Goal: Task Accomplishment & Management: Use online tool/utility

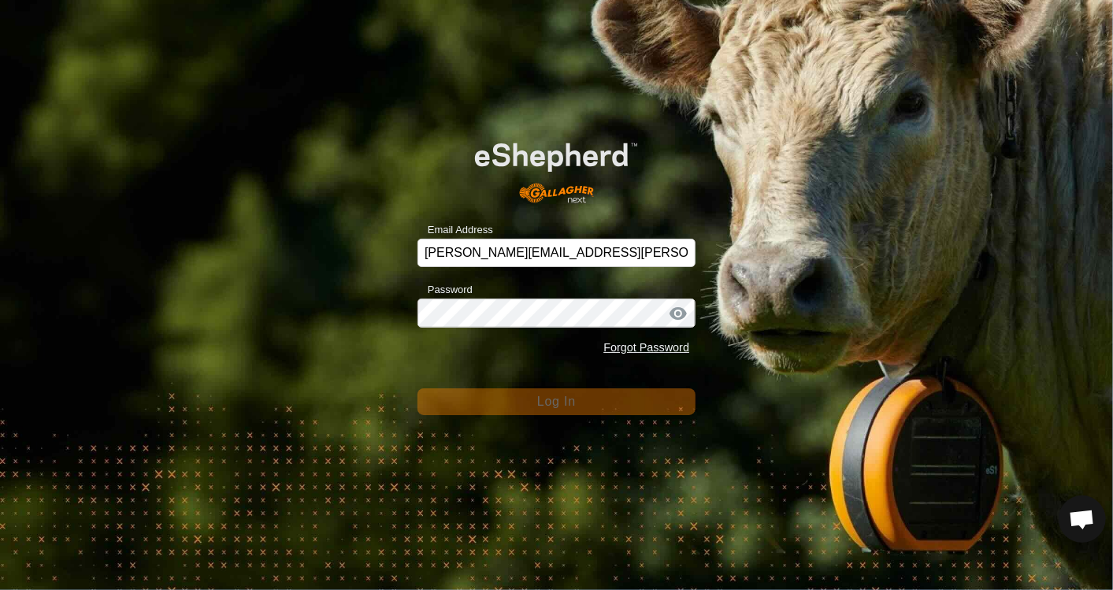
scroll to position [5942, 0]
click at [542, 364] on form "Email Address [PERSON_NAME][EMAIL_ADDRESS][PERSON_NAME][DOMAIN_NAME] Password F…" at bounding box center [556, 267] width 278 height 295
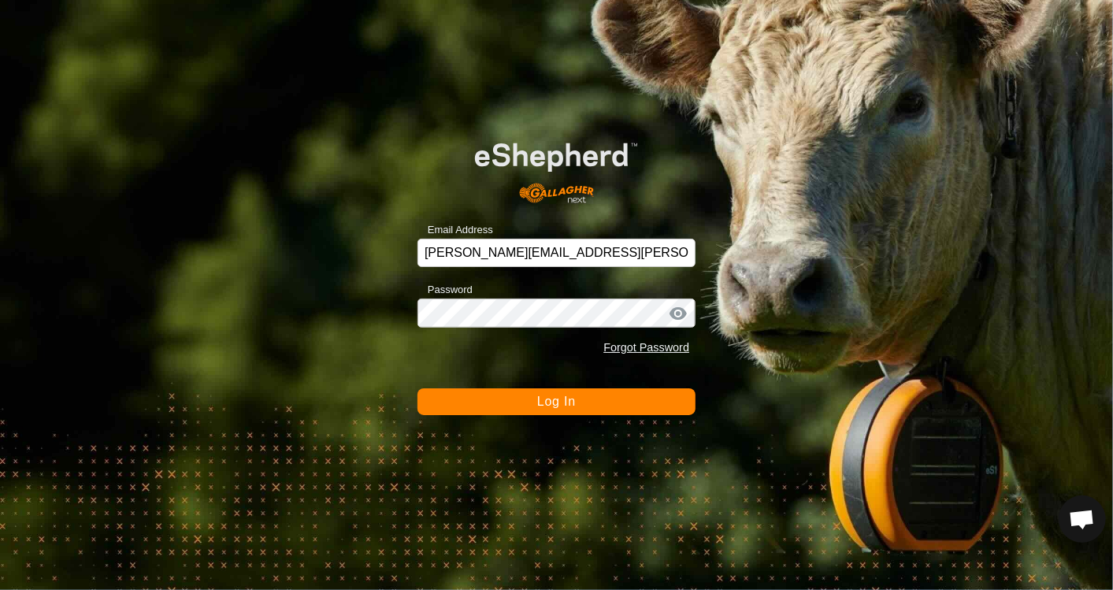
click at [578, 399] on button "Log In" at bounding box center [556, 401] width 278 height 27
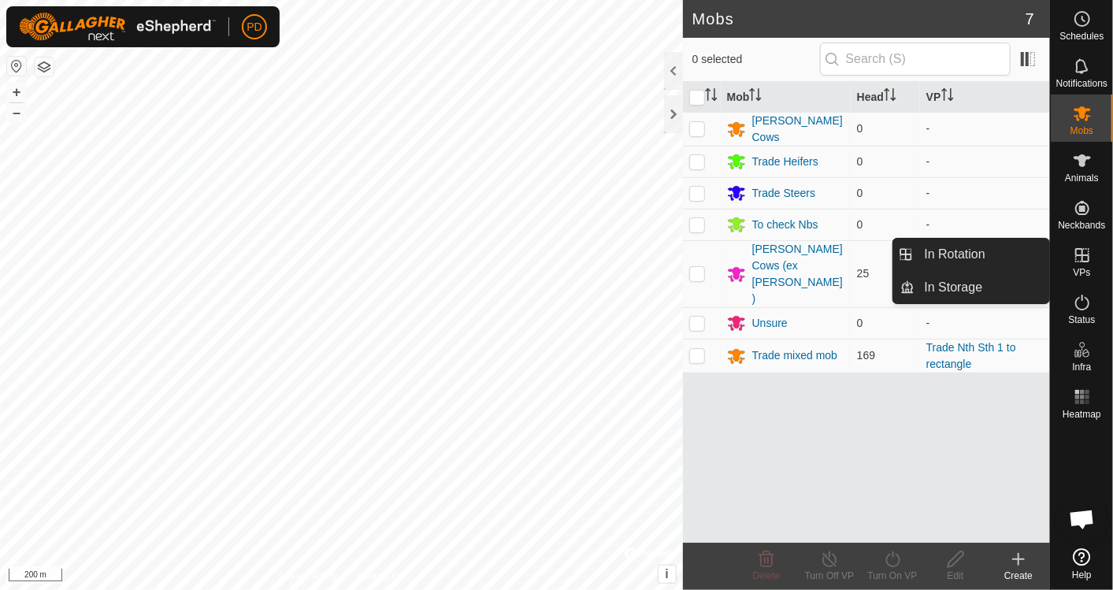
click at [988, 254] on link "In Rotation" at bounding box center [982, 255] width 135 height 32
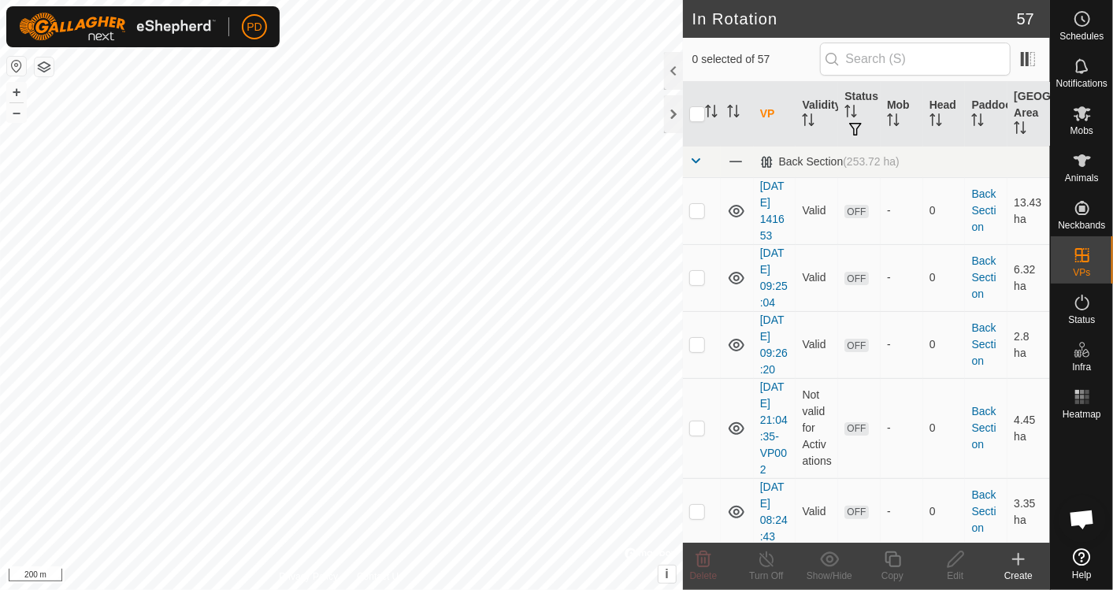
scroll to position [403, 0]
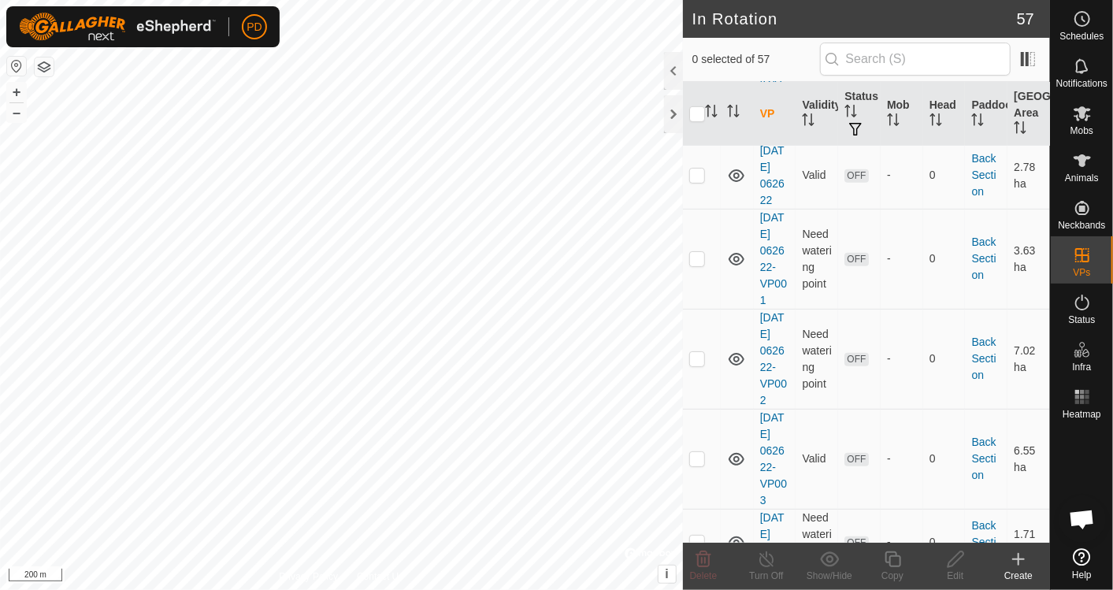
checkbox input "true"
click at [893, 558] on icon at bounding box center [893, 559] width 20 height 19
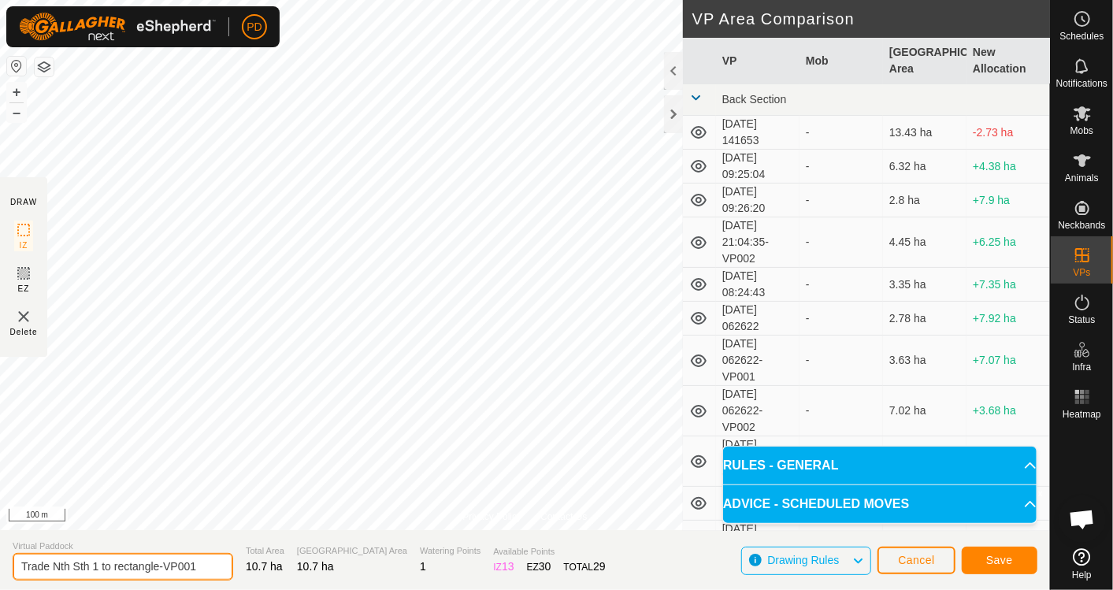
click at [198, 566] on input "Trade Nth Sth 1 to rectangle-VP001" at bounding box center [123, 567] width 221 height 28
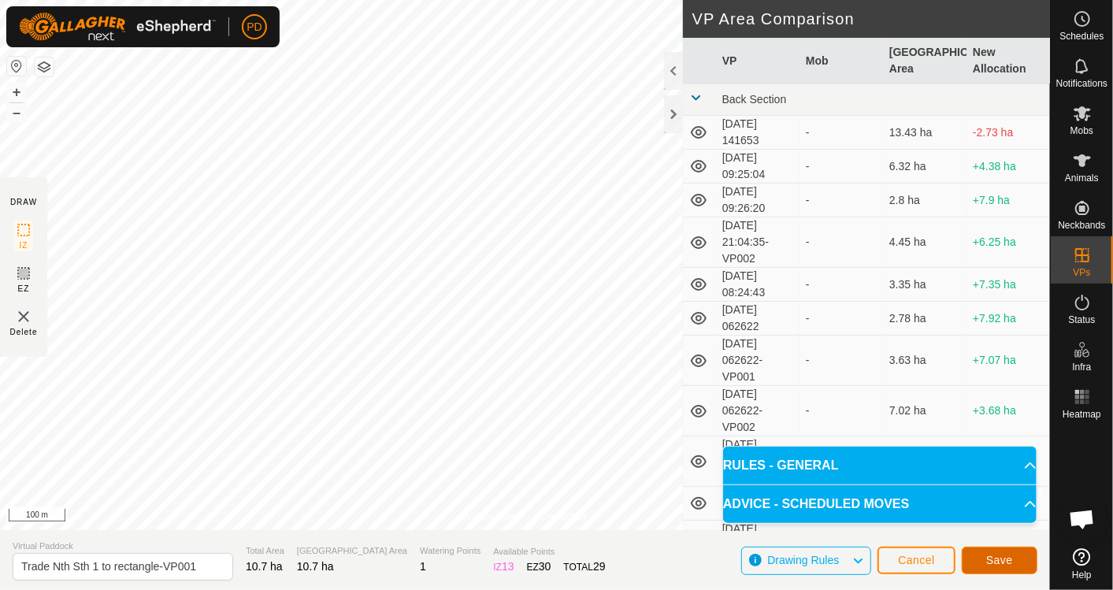
click at [1006, 561] on span "Save" at bounding box center [999, 560] width 27 height 13
